Goal: Task Accomplishment & Management: Manage account settings

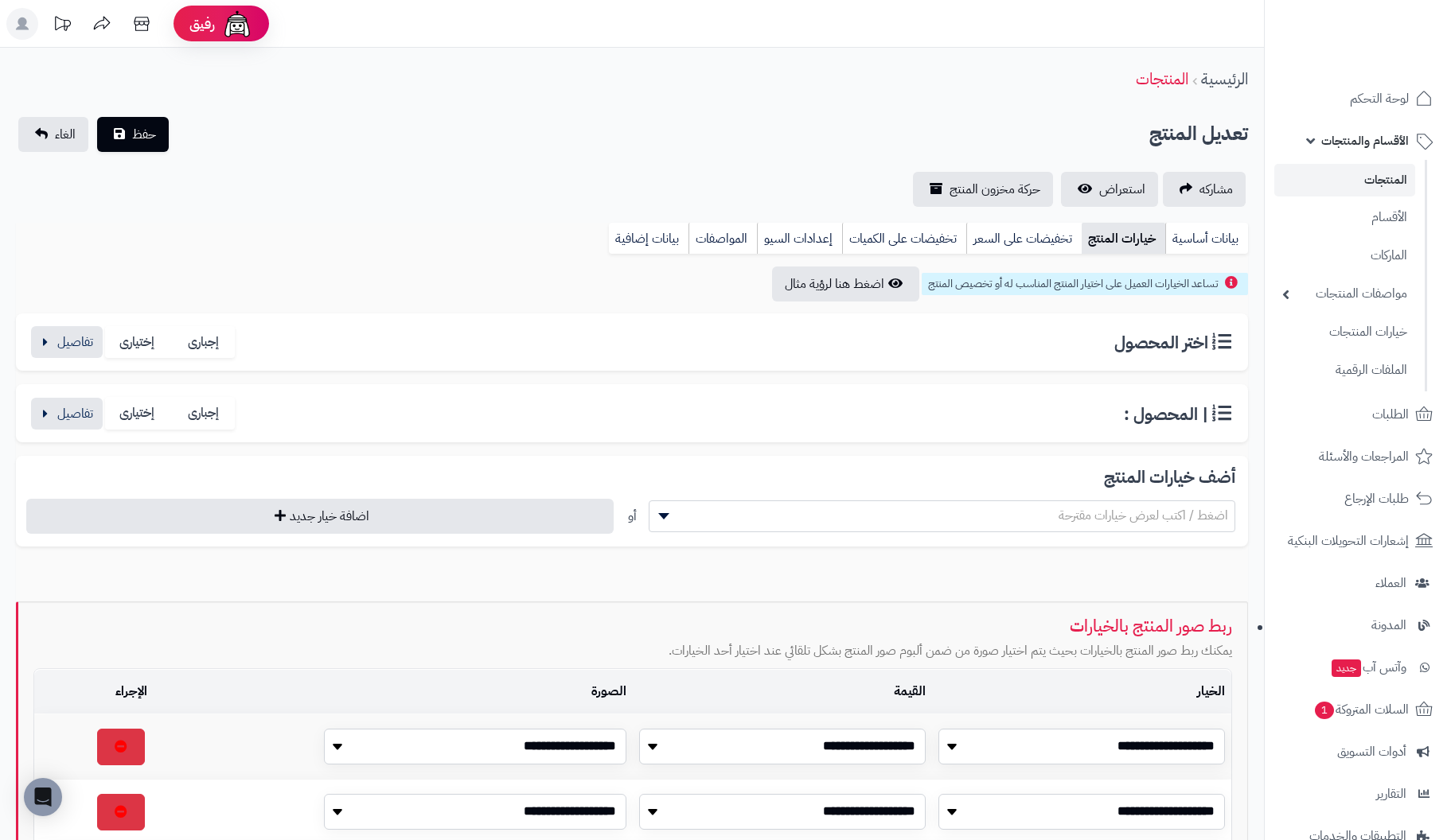
select select
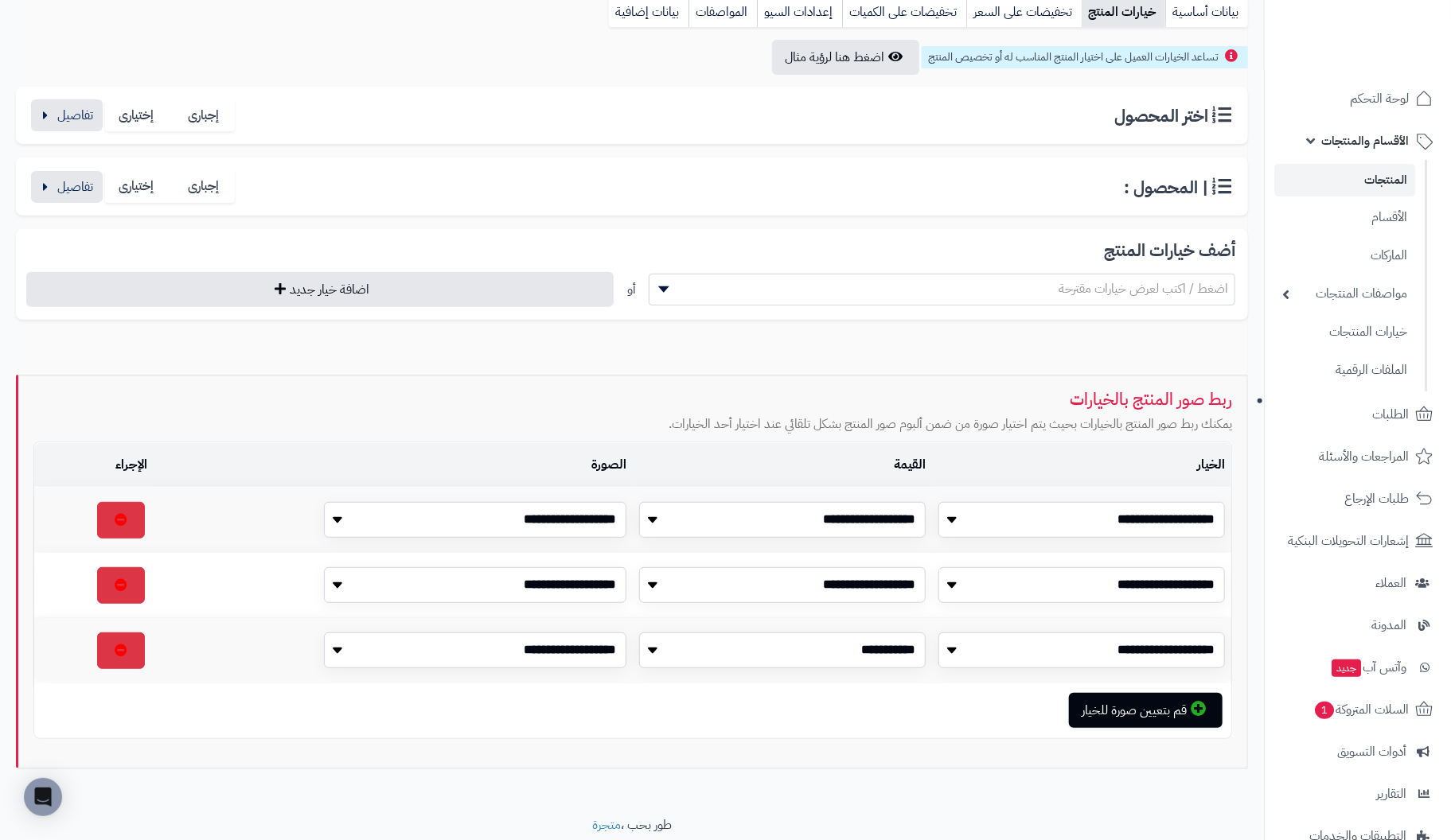
scroll to position [238, 0]
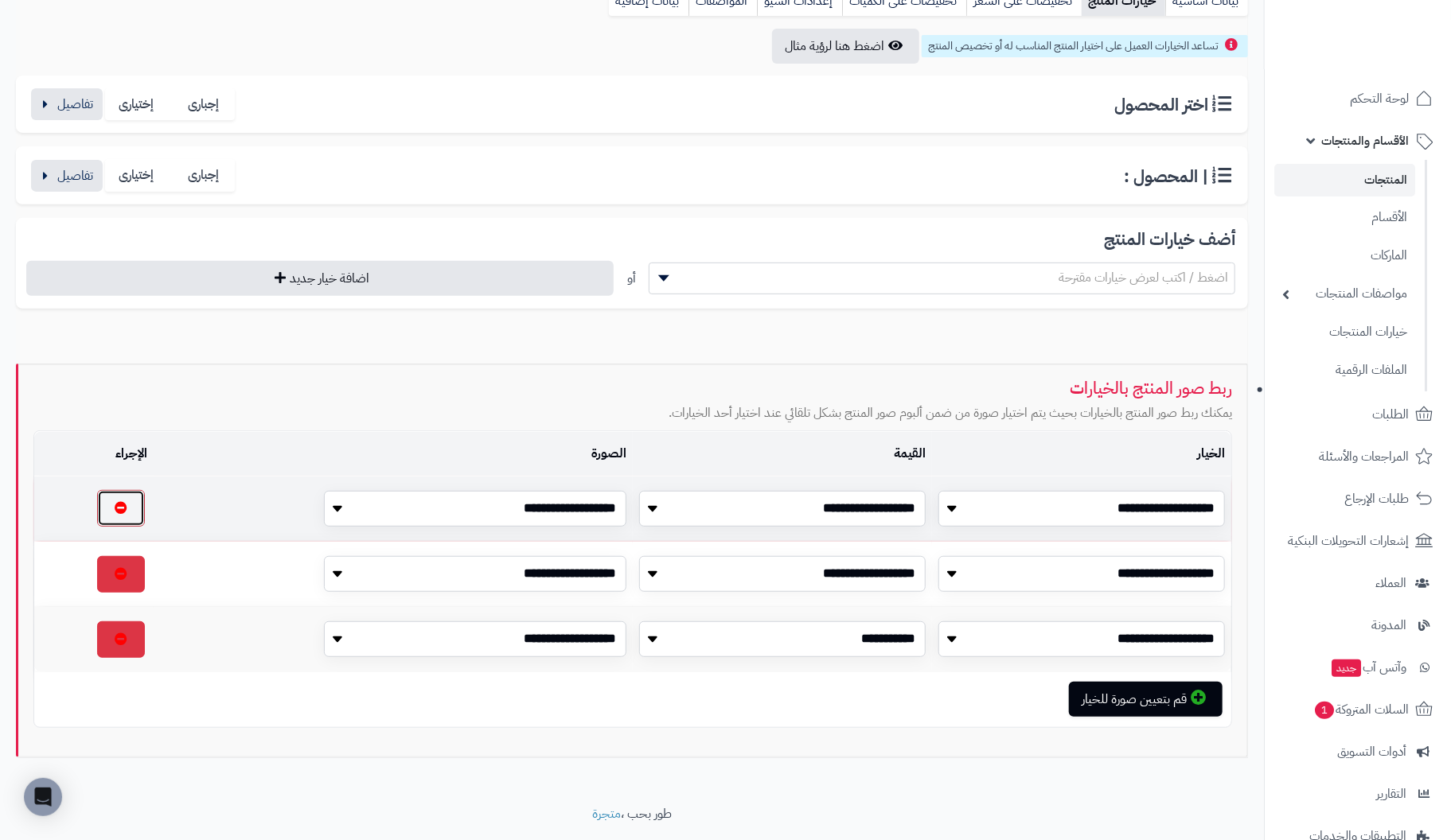
click at [124, 506] on button "button" at bounding box center [121, 507] width 48 height 36
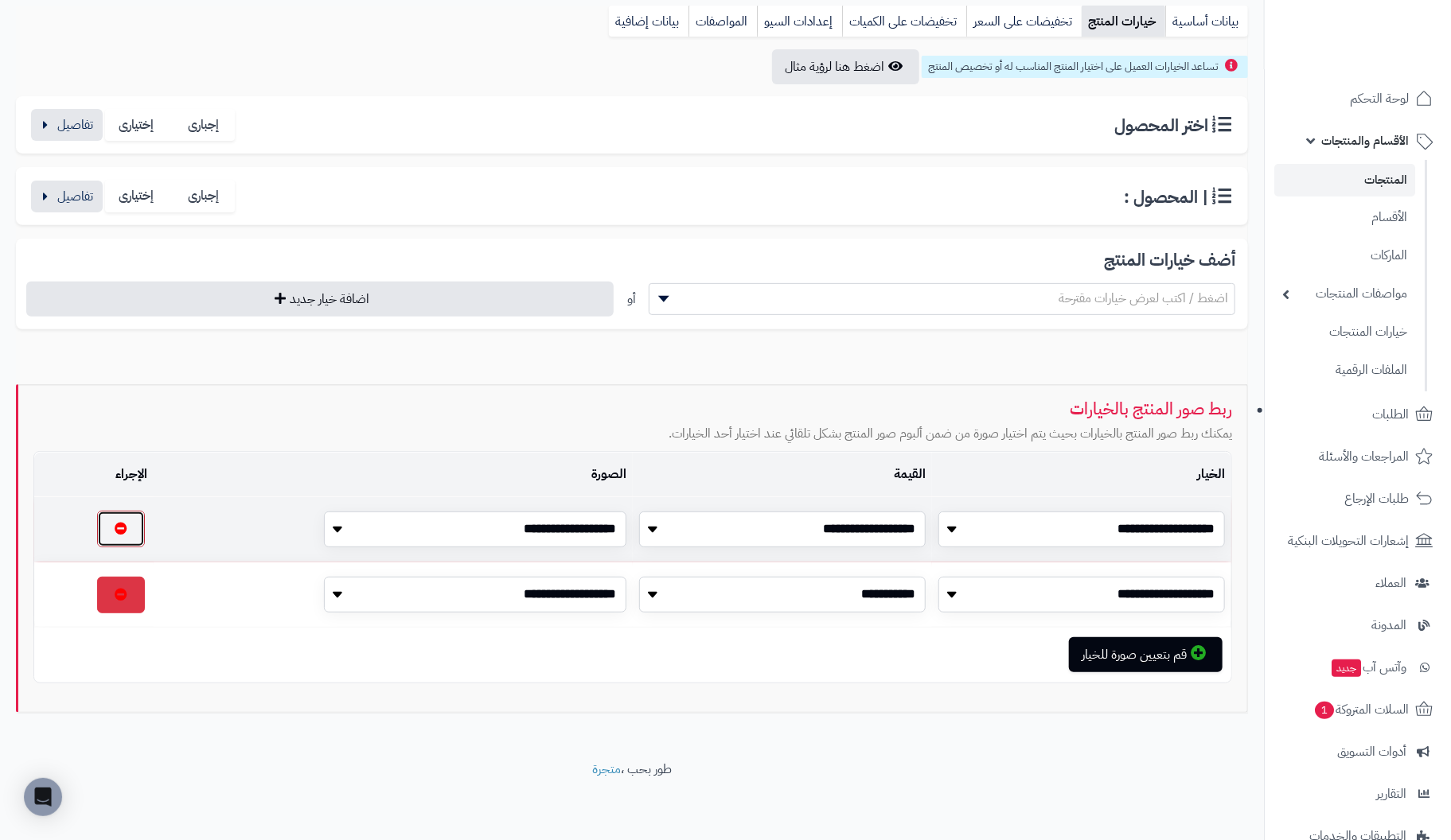
click at [122, 532] on button "button" at bounding box center [121, 529] width 48 height 36
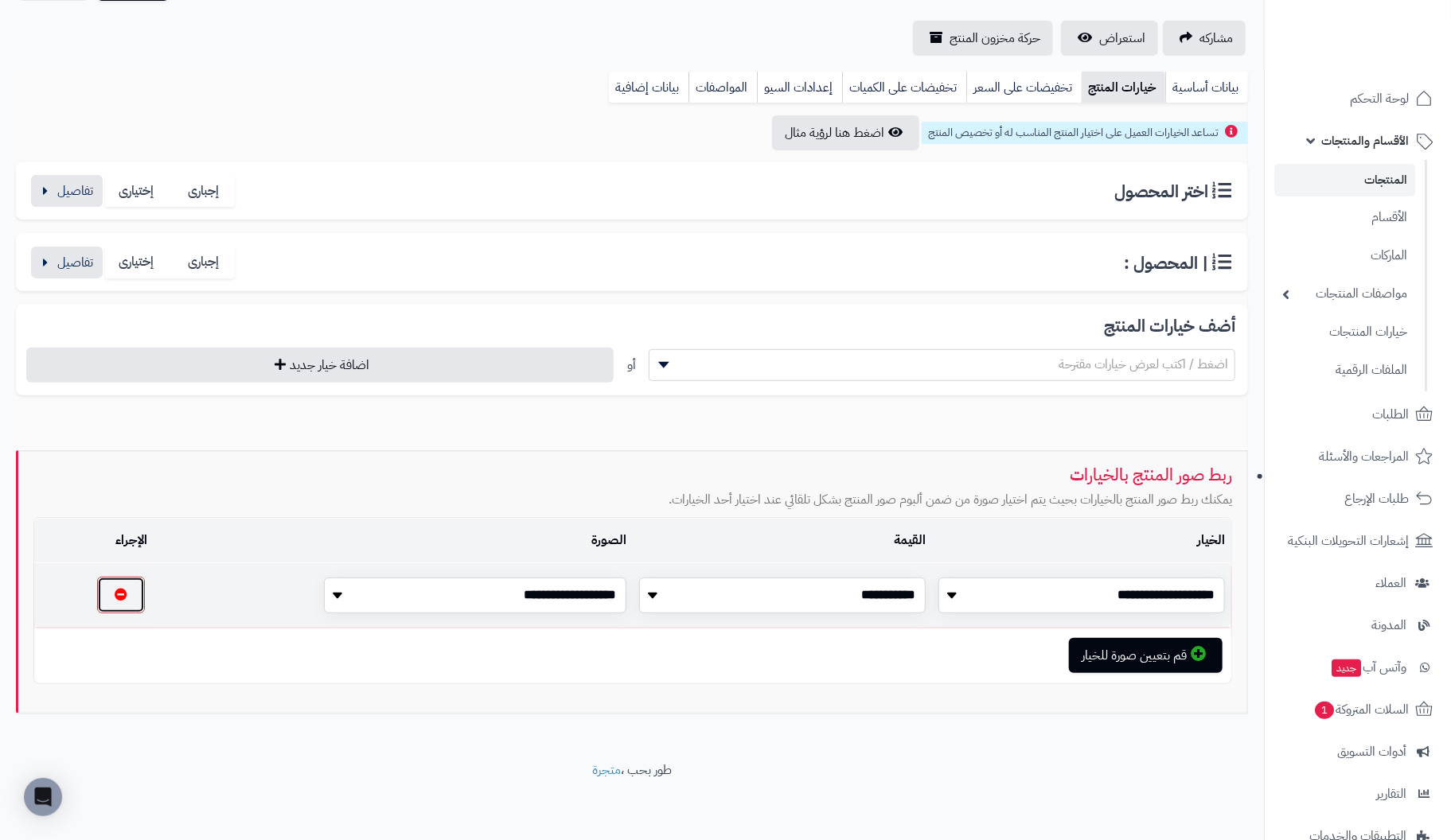
click at [129, 586] on button "button" at bounding box center [121, 594] width 48 height 36
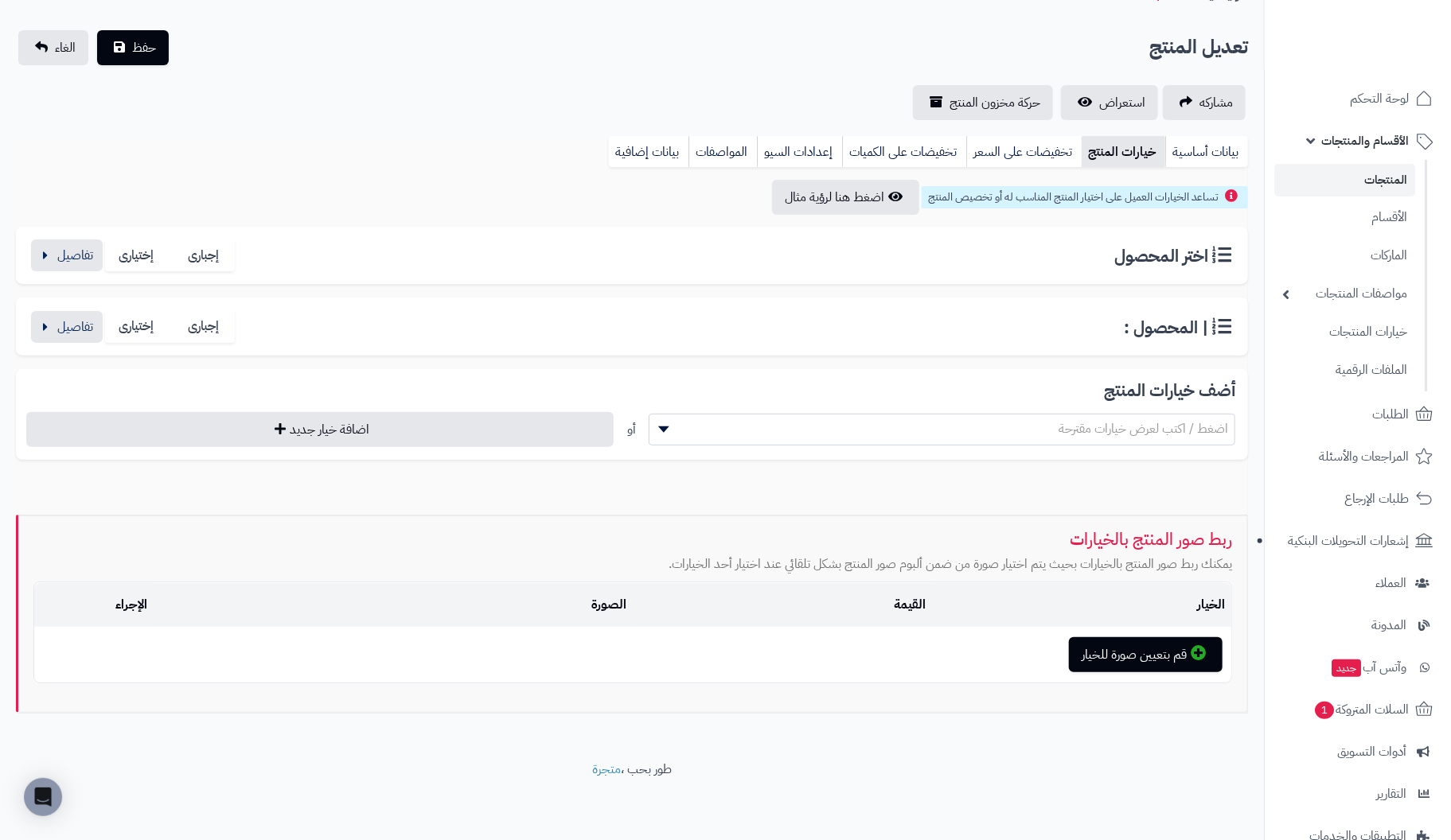
scroll to position [85, 0]
click at [233, 610] on td "الصورة" at bounding box center [393, 606] width 479 height 43
click at [294, 569] on p "يمكنك ربط صور المنتج بالخيارات بحيث يتم اختيار صورة من ضمن ألبوم صور المنتج بشك…" at bounding box center [633, 566] width 1199 height 19
click at [128, 41] on button "حفظ" at bounding box center [132, 48] width 72 height 35
